Goal: Information Seeking & Learning: Learn about a topic

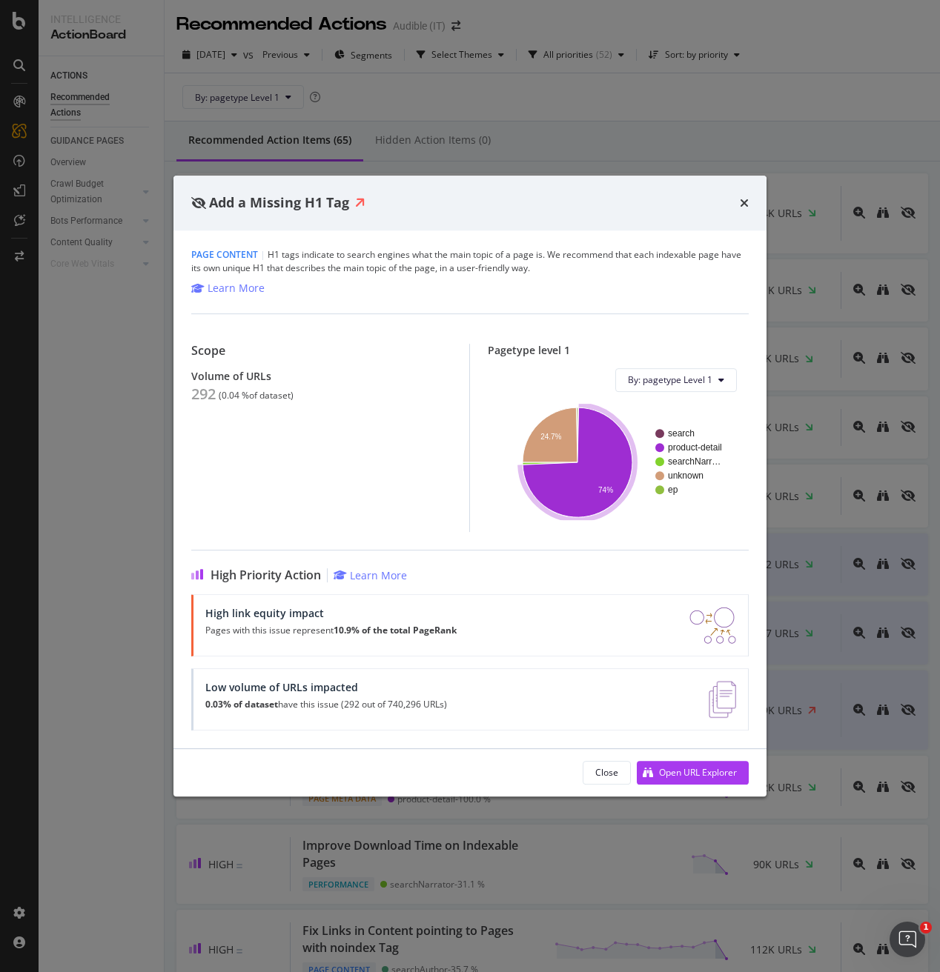
click at [680, 448] on text "product-detail" at bounding box center [695, 447] width 54 height 10
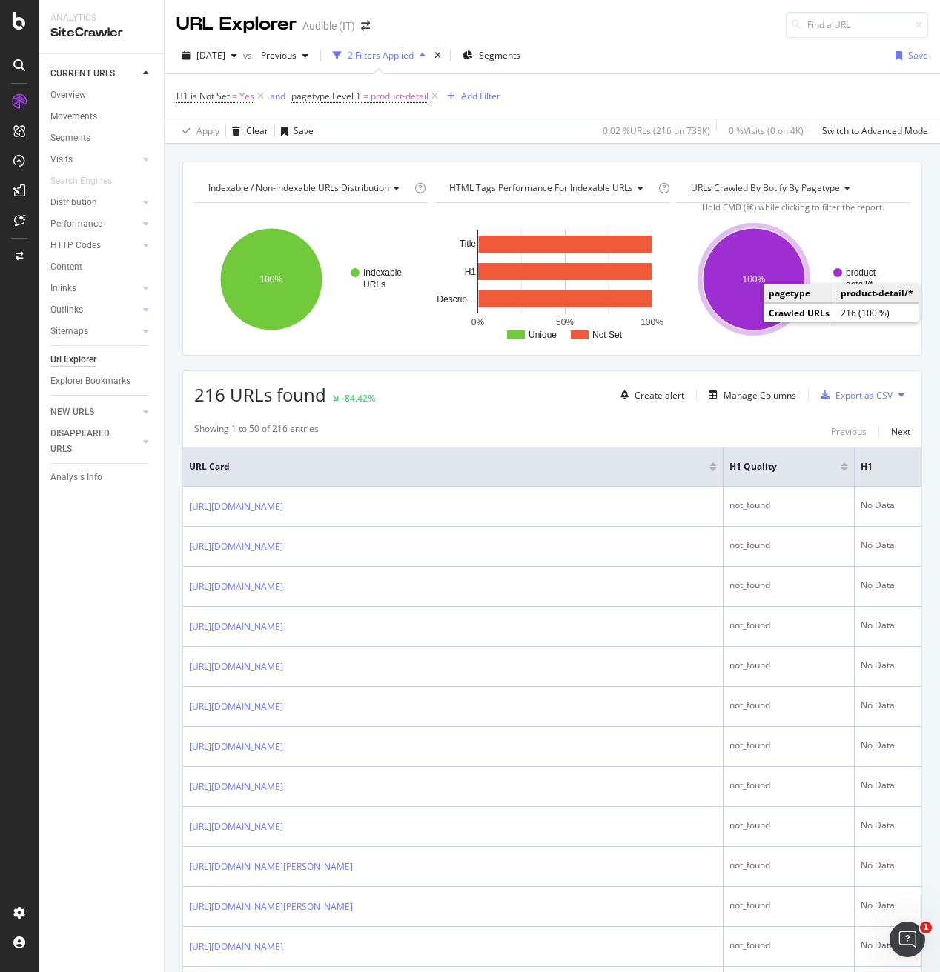
click at [855, 277] on text "product-" at bounding box center [862, 273] width 33 height 10
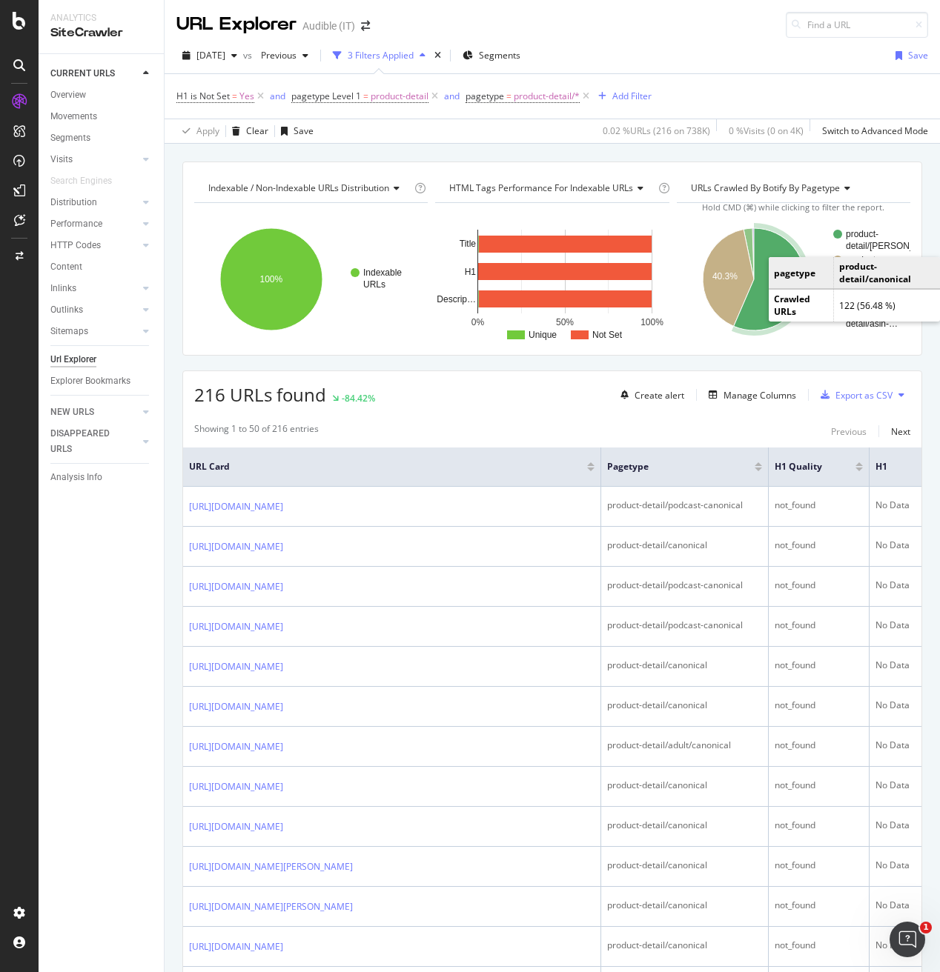
click at [862, 233] on rect "A chart." at bounding box center [872, 240] width 53 height 21
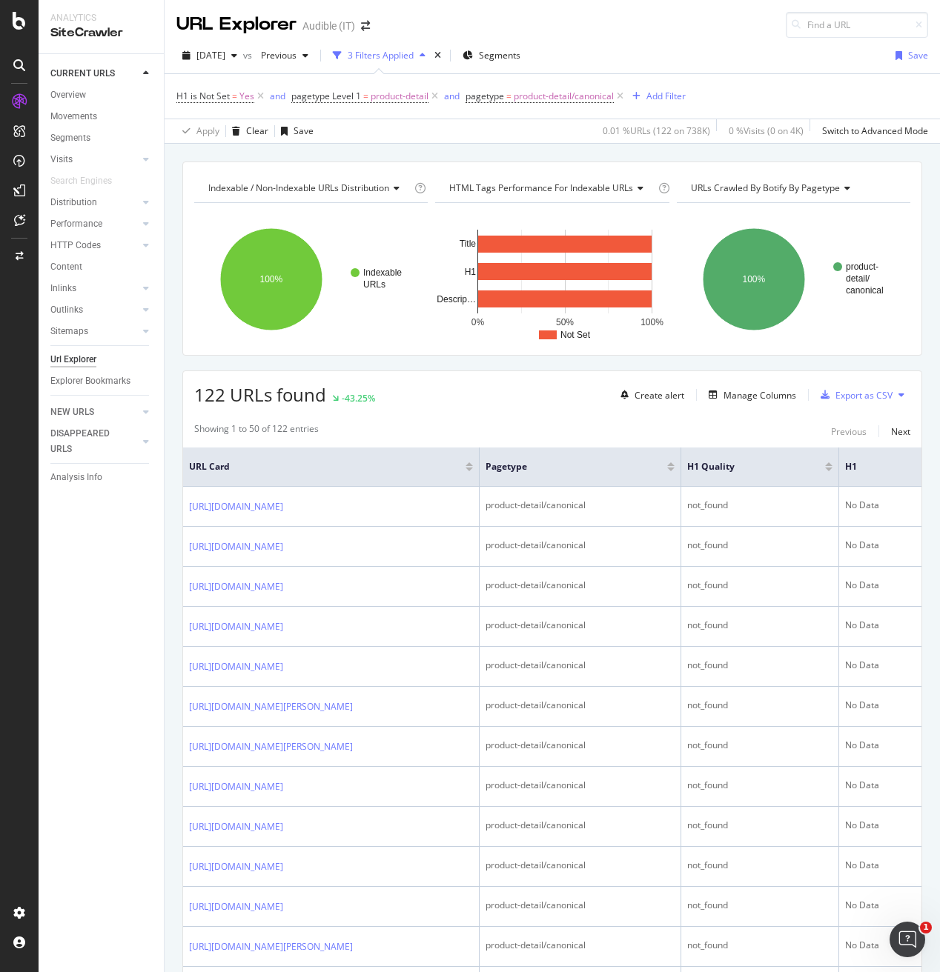
click at [154, 555] on div "CURRENT URLS Overview Movements Segments Visits Analysis Orphan URLs Search Eng…" at bounding box center [101, 513] width 125 height 918
click at [494, 18] on div "URL Explorer Audible (IT)" at bounding box center [552, 19] width 775 height 38
